Goal: Download file/media

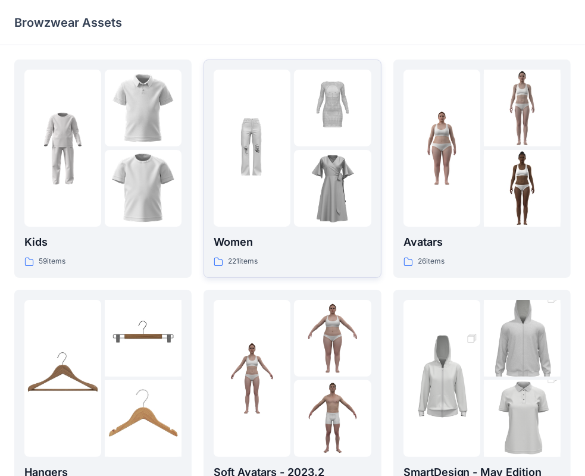
click at [255, 195] on div at bounding box center [252, 148] width 77 height 157
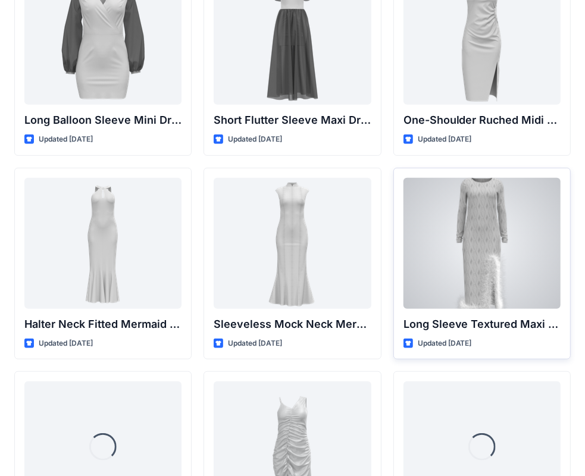
scroll to position [563, 0]
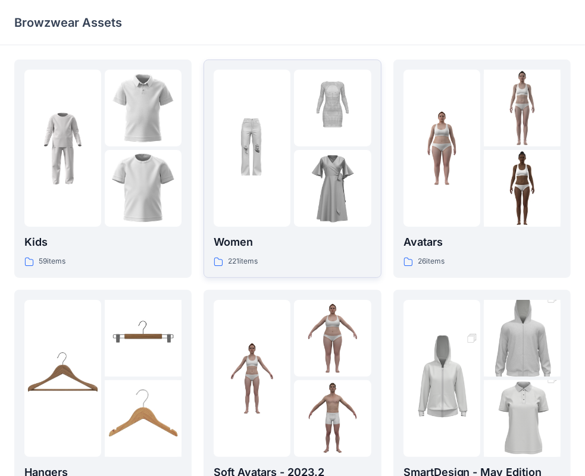
click at [305, 189] on div at bounding box center [332, 188] width 77 height 77
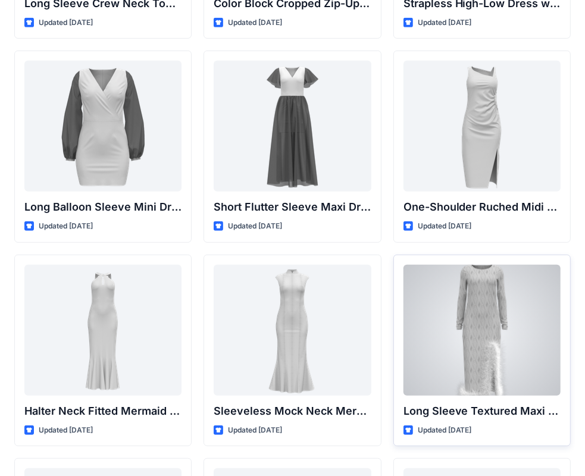
scroll to position [536, 0]
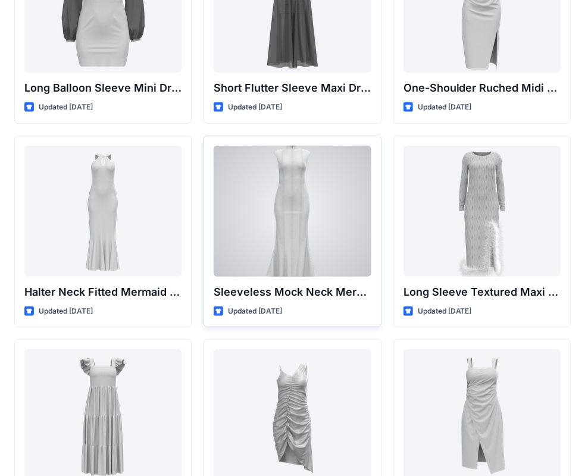
click at [298, 226] on div at bounding box center [292, 211] width 157 height 131
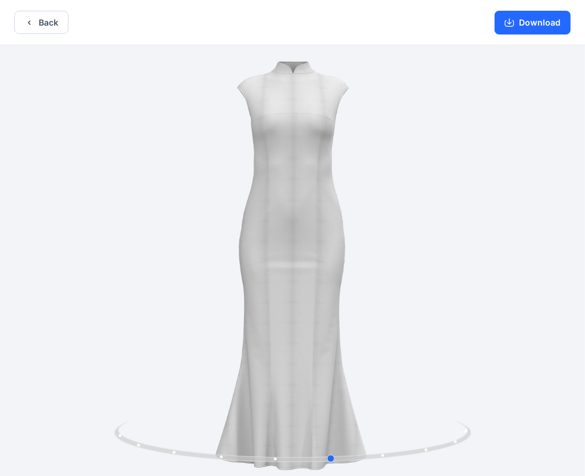
drag, startPoint x: 286, startPoint y: 254, endPoint x: 326, endPoint y: 230, distance: 46.8
click at [326, 230] on div at bounding box center [292, 261] width 585 height 433
click at [538, 25] on button "Download" at bounding box center [533, 23] width 76 height 24
